Goal: Transaction & Acquisition: Purchase product/service

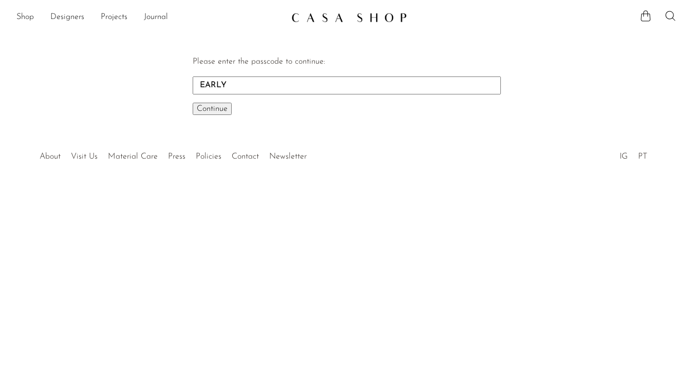
type input "EARLY"
click at [225, 111] on span "Continue" at bounding box center [212, 109] width 31 height 8
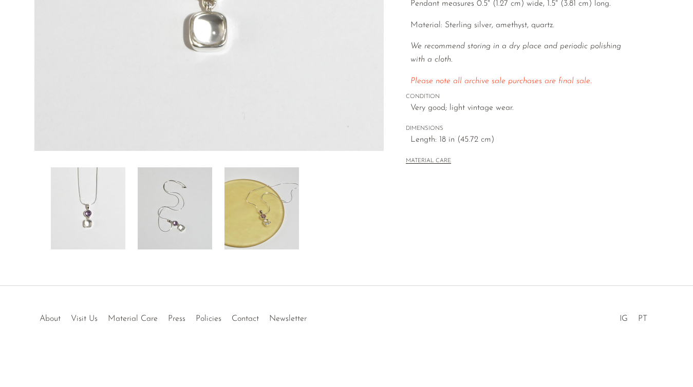
scroll to position [184, 0]
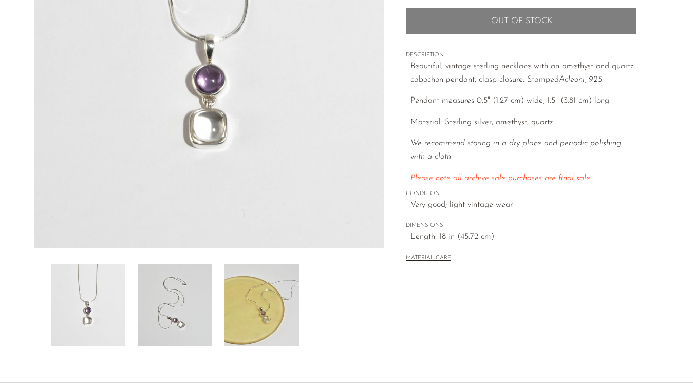
click at [251, 297] on img at bounding box center [261, 305] width 74 height 82
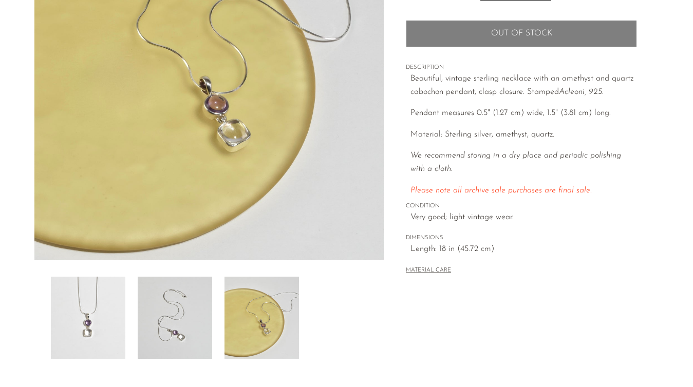
scroll to position [190, 0]
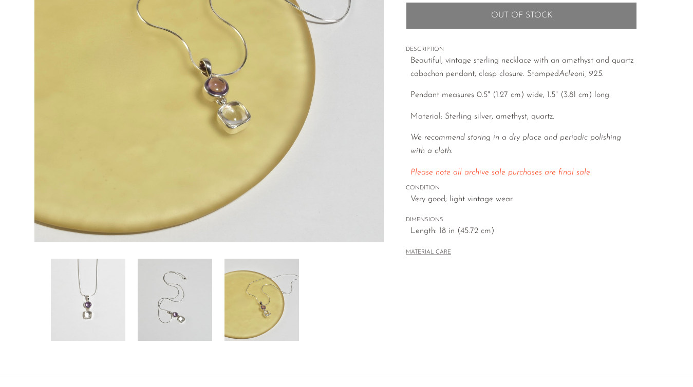
click at [186, 307] on img at bounding box center [175, 300] width 74 height 82
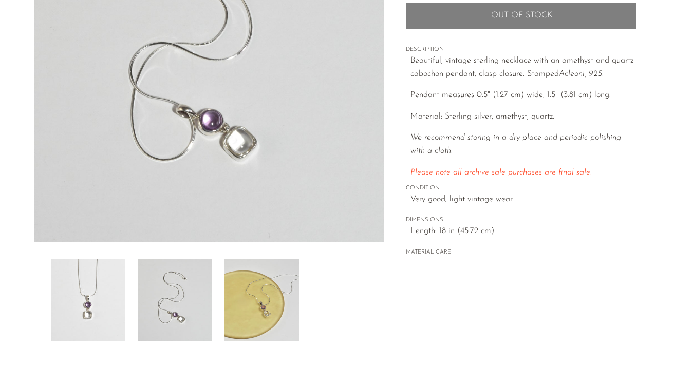
click at [89, 291] on img at bounding box center [88, 300] width 74 height 82
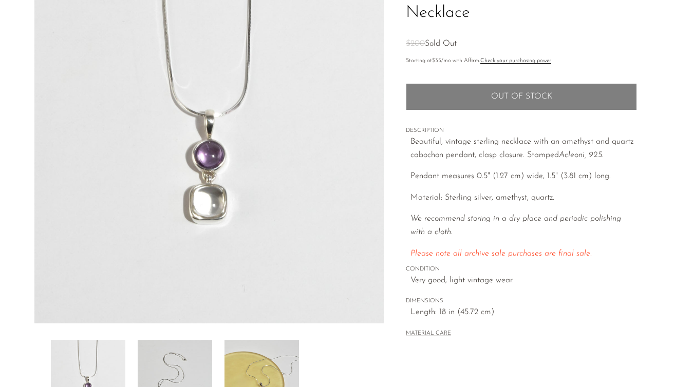
scroll to position [12, 0]
